Goal: Information Seeking & Learning: Learn about a topic

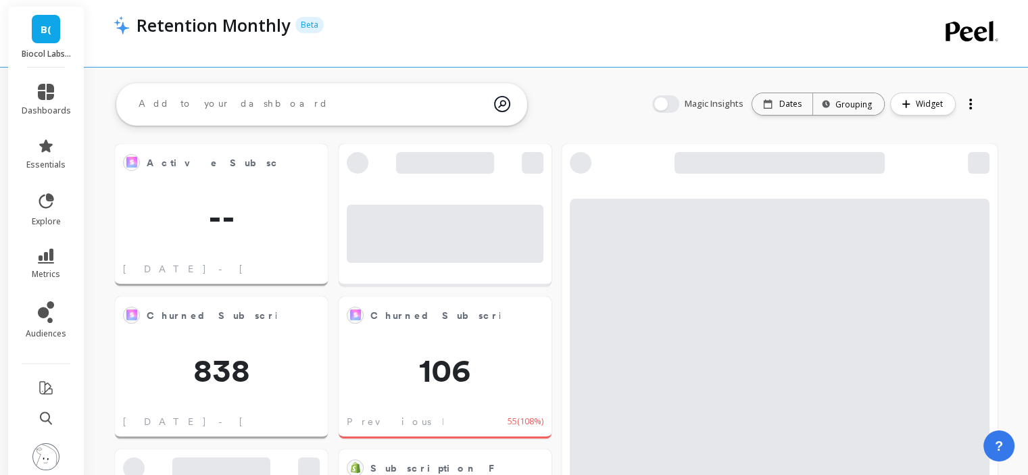
scroll to position [361, 833]
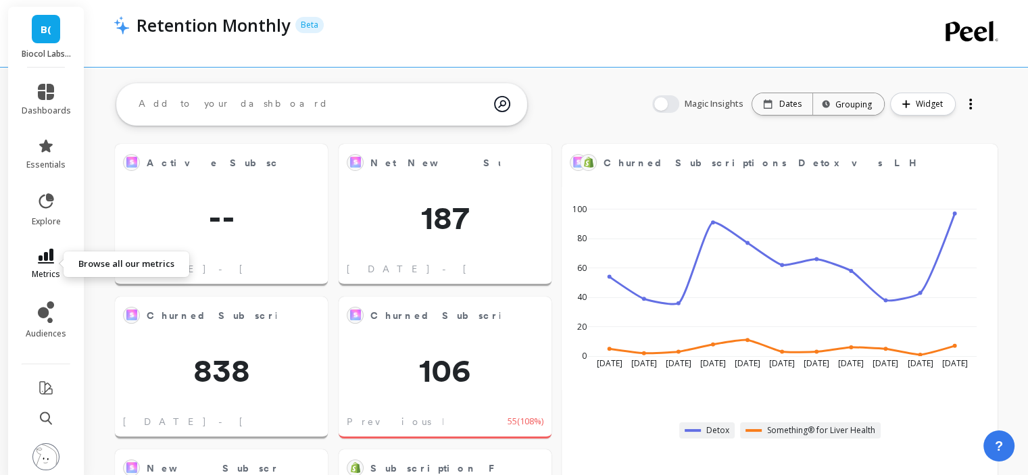
click at [36, 268] on link "metrics" at bounding box center [46, 264] width 49 height 31
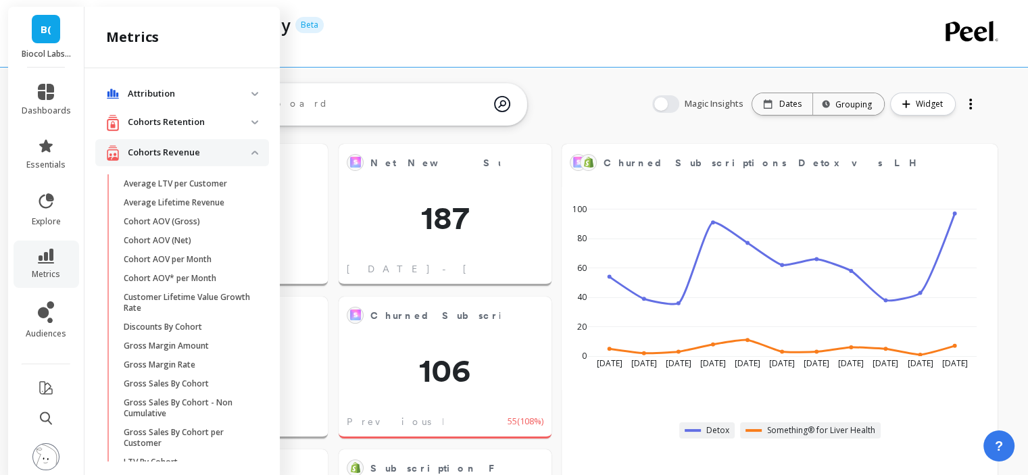
scroll to position [613, 0]
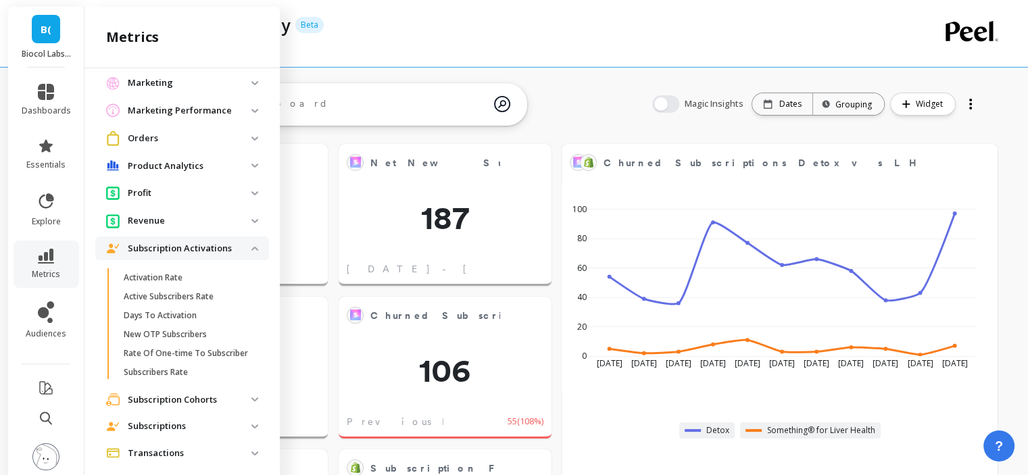
click at [213, 254] on p "Subscription Activations" at bounding box center [190, 249] width 124 height 14
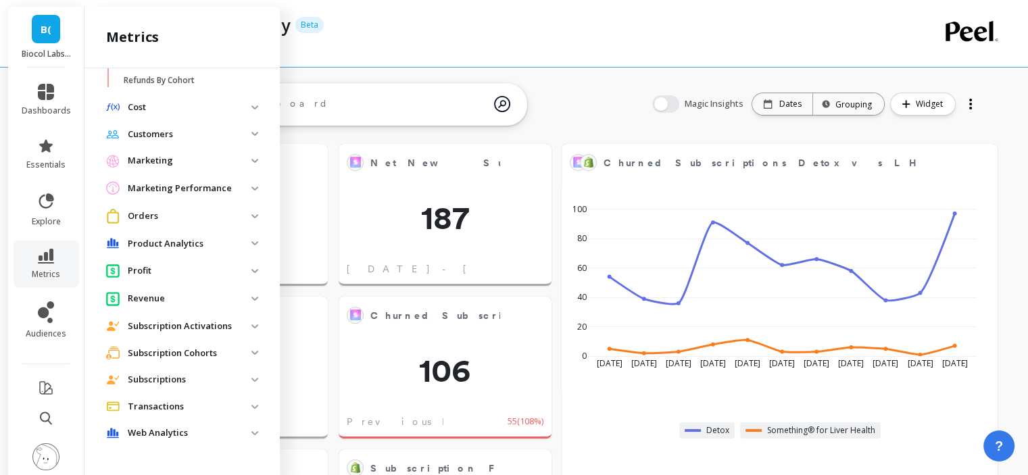
scroll to position [535, 0]
click at [199, 350] on p "Subscription Cohorts" at bounding box center [190, 354] width 124 height 14
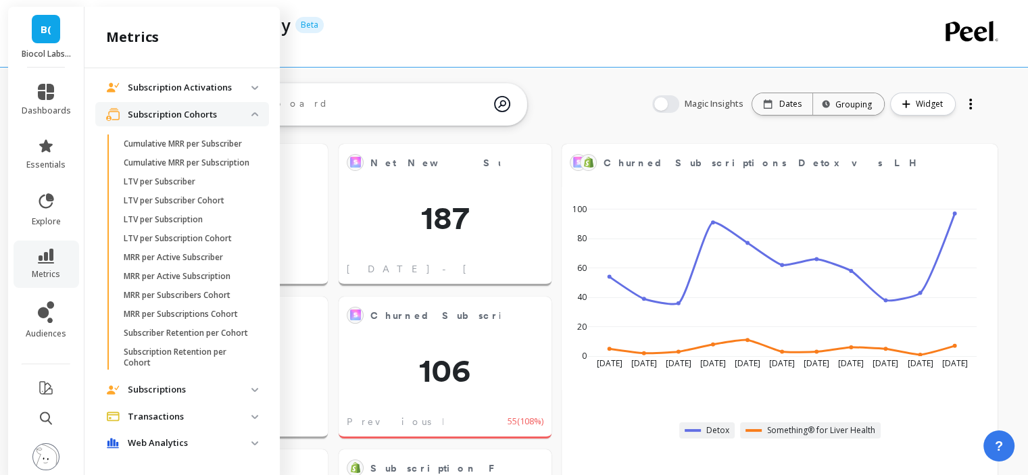
scroll to position [796, 0]
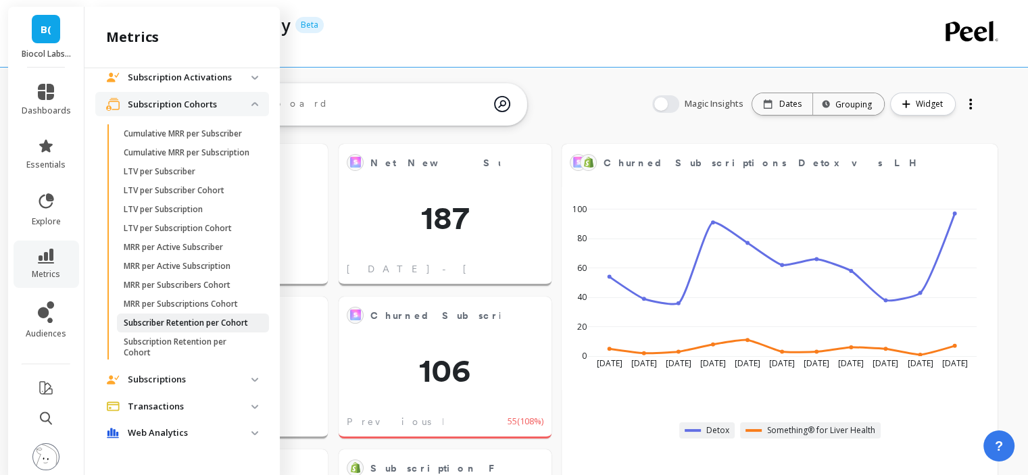
click at [186, 328] on p "Subscriber Retention per Cohort" at bounding box center [186, 323] width 124 height 11
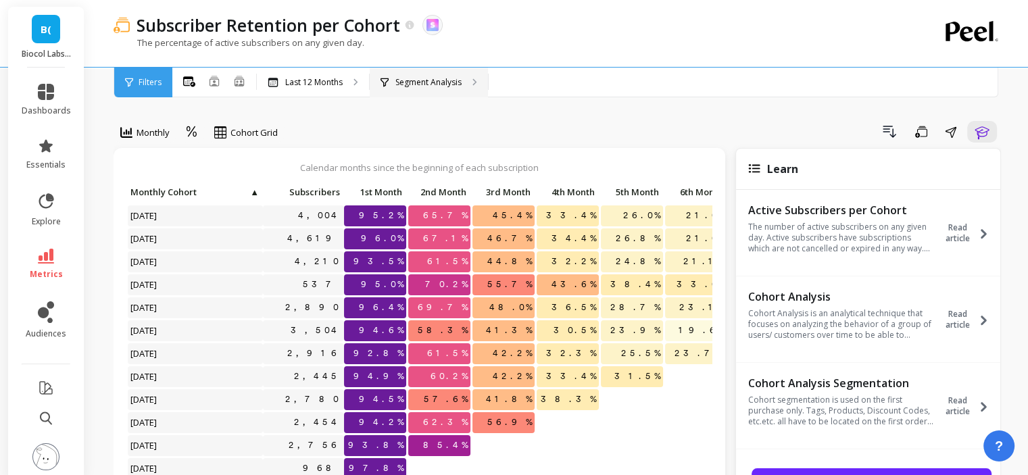
click at [453, 94] on div "Segment Analysis" at bounding box center [429, 83] width 118 height 30
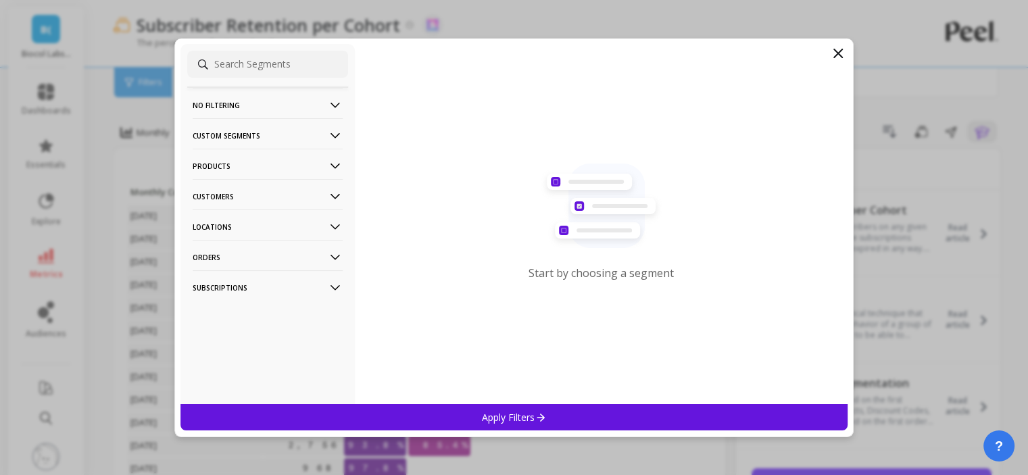
click at [836, 53] on icon at bounding box center [838, 53] width 16 height 16
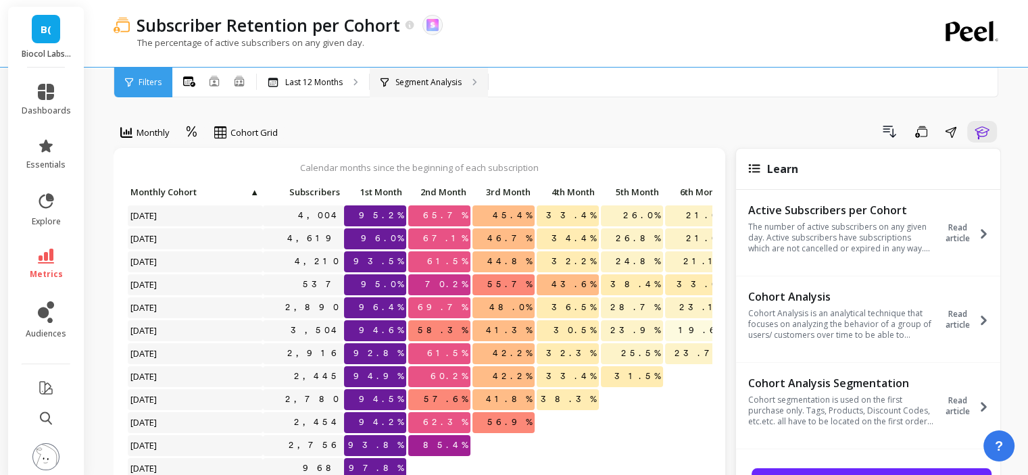
click at [405, 83] on p "Segment Analysis" at bounding box center [428, 82] width 66 height 11
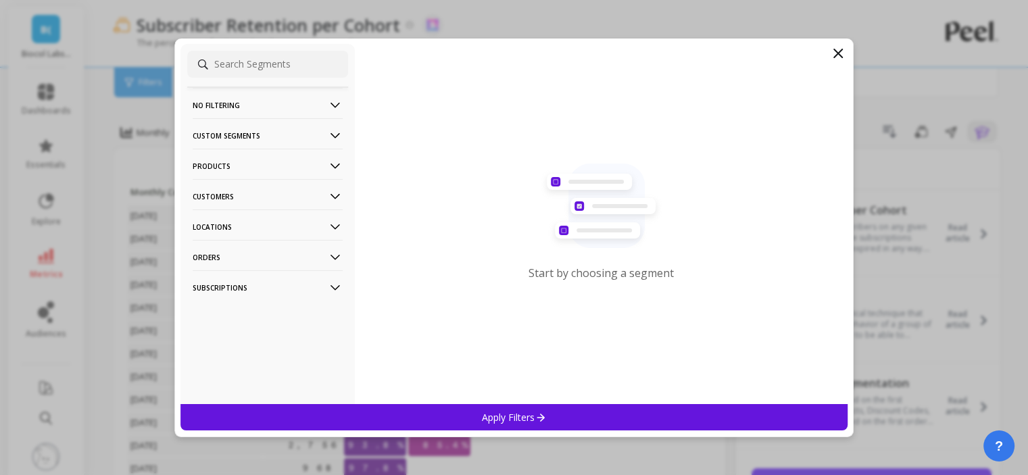
click at [254, 162] on p "Products" at bounding box center [268, 166] width 150 height 34
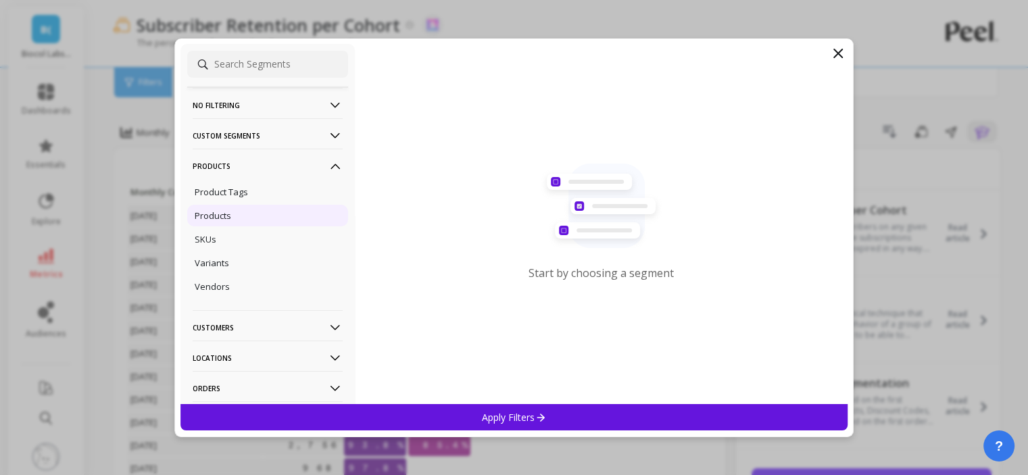
click at [246, 210] on div "Products" at bounding box center [267, 216] width 161 height 22
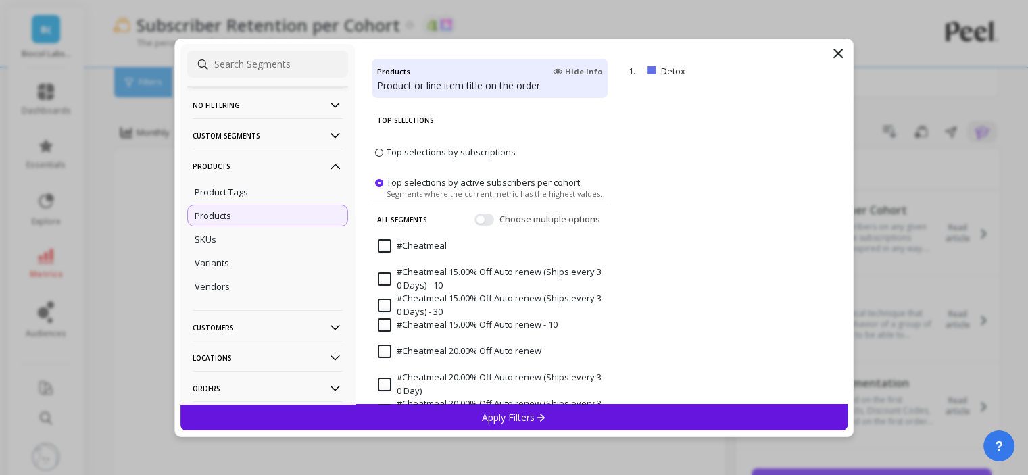
click at [573, 413] on div "Apply Filters" at bounding box center [513, 417] width 667 height 26
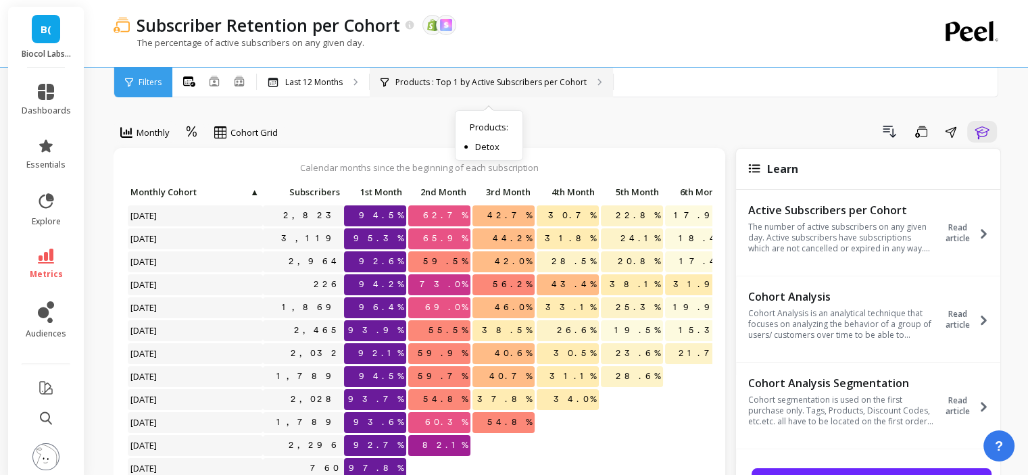
click at [565, 77] on p "Products : Top 1 by Active Subscribers per Cohort" at bounding box center [490, 82] width 191 height 11
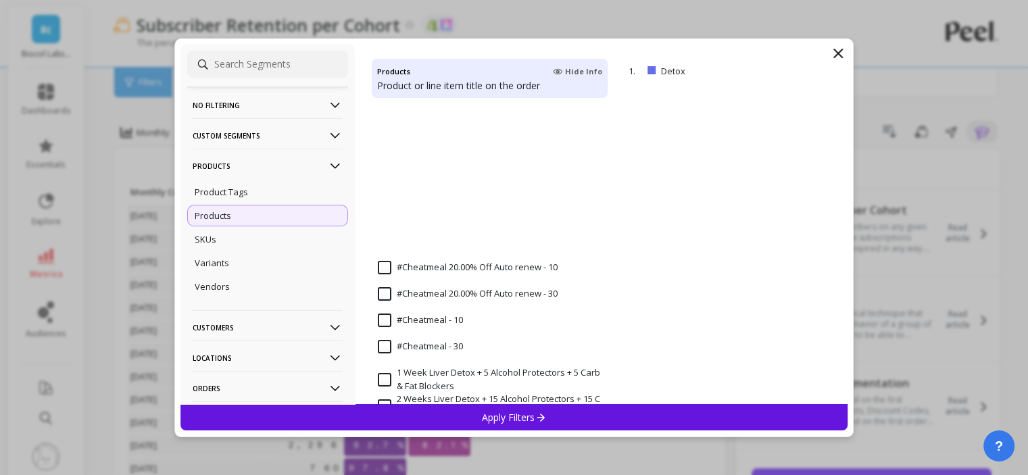
scroll to position [546, 0]
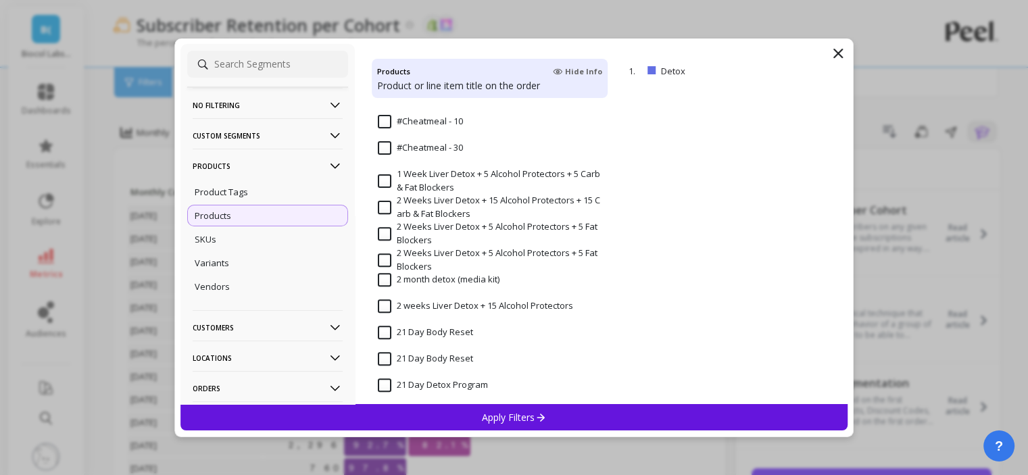
click at [228, 164] on p "Products" at bounding box center [268, 166] width 150 height 34
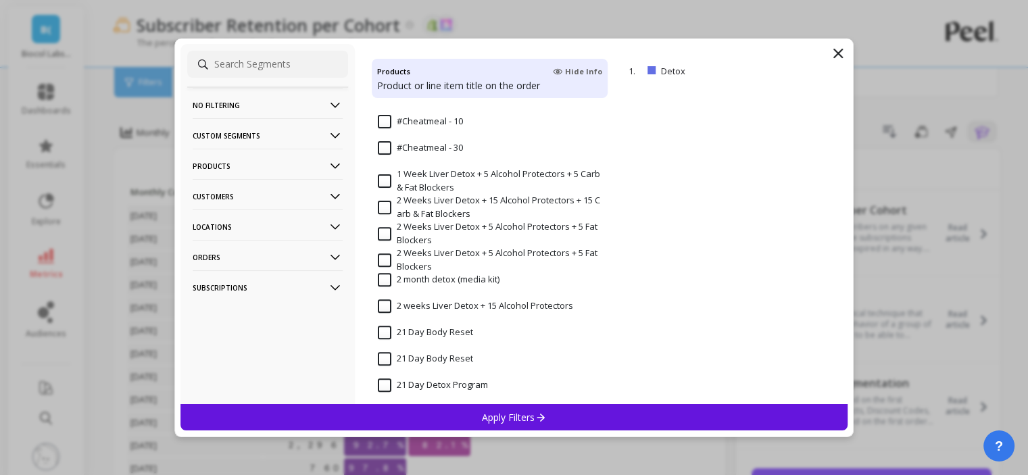
click at [227, 199] on p "Customers" at bounding box center [268, 196] width 150 height 34
click at [227, 224] on p "Customer Tags" at bounding box center [225, 222] width 61 height 12
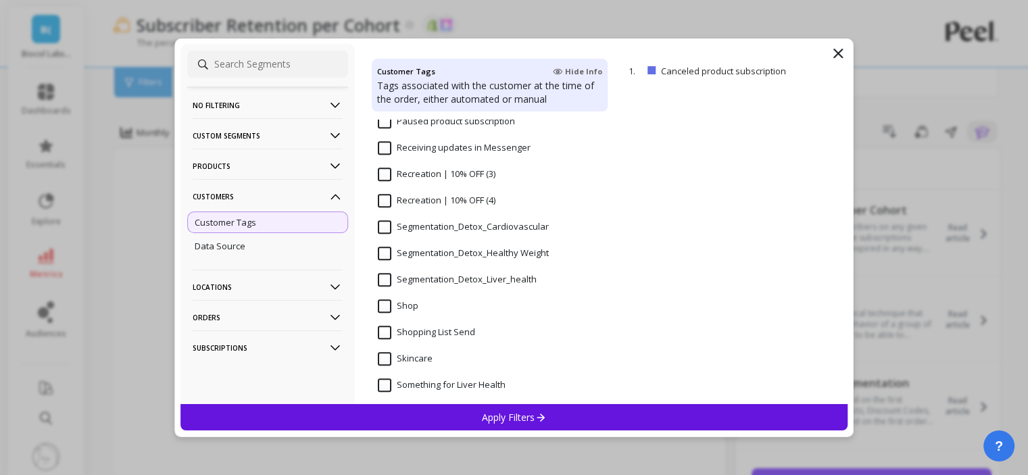
scroll to position [1015, 0]
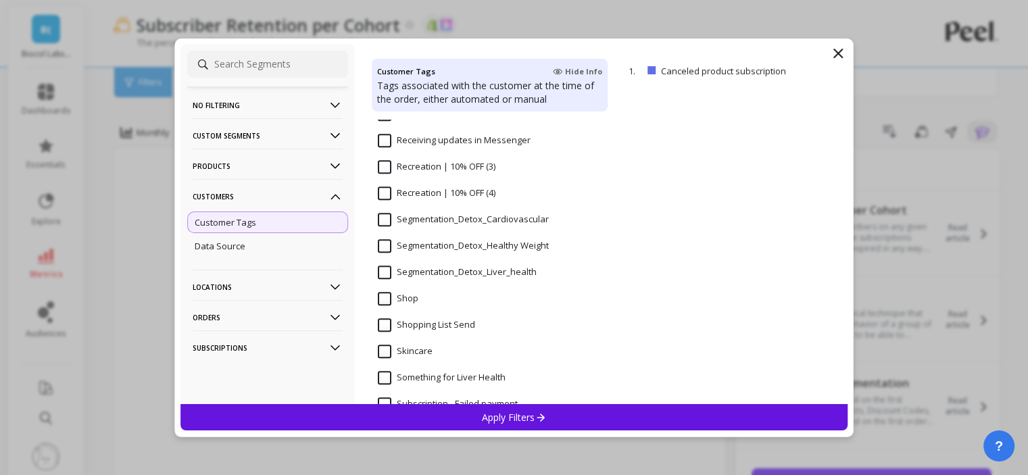
click at [466, 275] on input "Segmentation_Detox_Liver_health" at bounding box center [457, 273] width 159 height 14
click at [559, 415] on div "Apply Filters" at bounding box center [513, 417] width 667 height 26
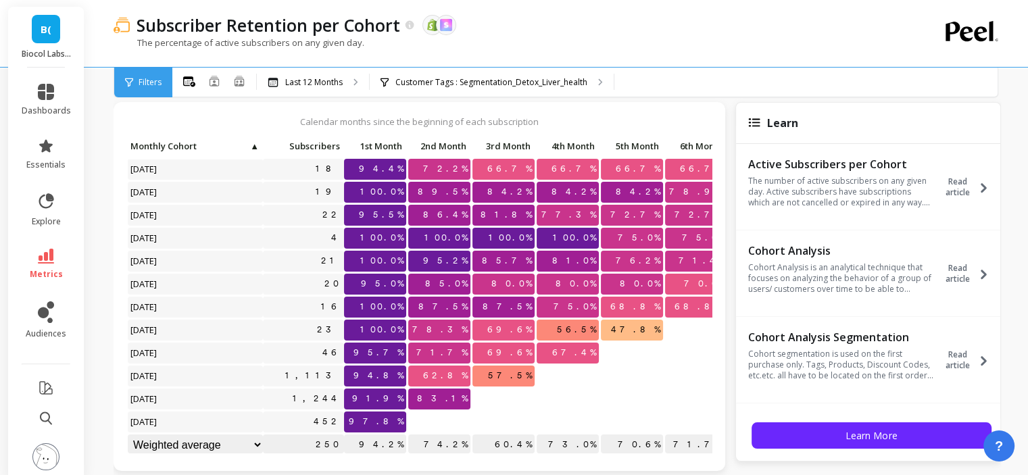
scroll to position [8, 0]
click at [534, 72] on div "Customer Tags : Segmentation_Detox_Liver_health" at bounding box center [492, 83] width 244 height 30
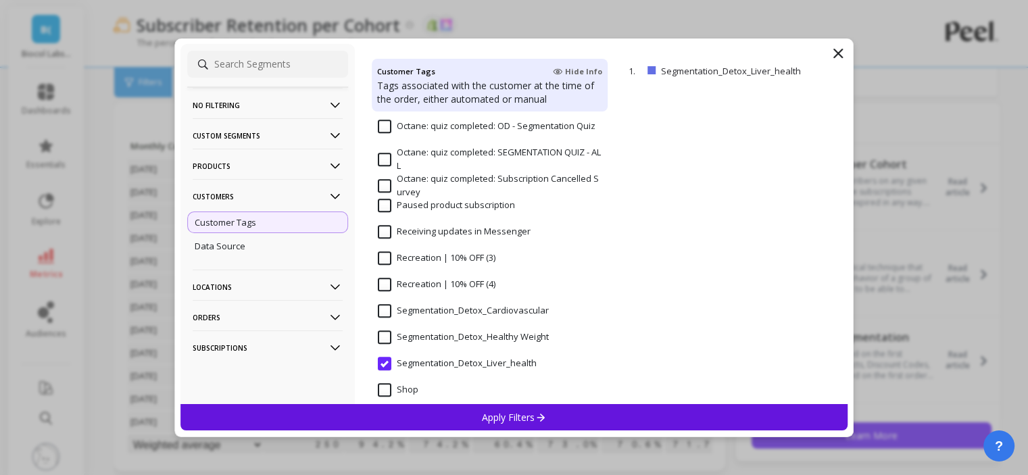
scroll to position [924, 0]
click at [447, 334] on Weight "Segmentation_Detox_Healthy Weight" at bounding box center [463, 337] width 171 height 14
click at [453, 417] on div "Apply Filters" at bounding box center [513, 417] width 667 height 26
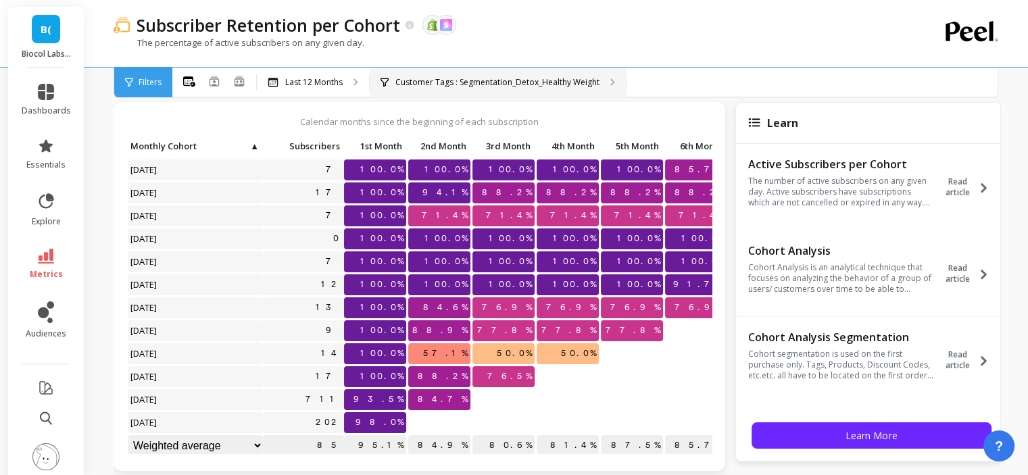
click at [576, 90] on div "Customer Tags : Segmentation_Detox_Healthy Weight" at bounding box center [498, 83] width 256 height 30
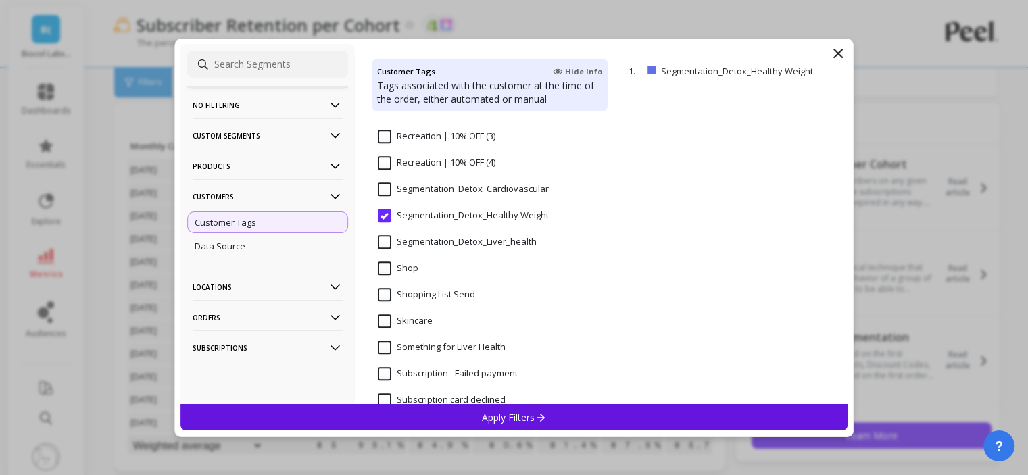
scroll to position [1046, 0]
click at [486, 184] on input "Segmentation_Detox_Cardiovascular" at bounding box center [463, 189] width 171 height 14
click at [532, 422] on p "Apply Filters" at bounding box center [514, 417] width 64 height 13
